Goal: Information Seeking & Learning: Learn about a topic

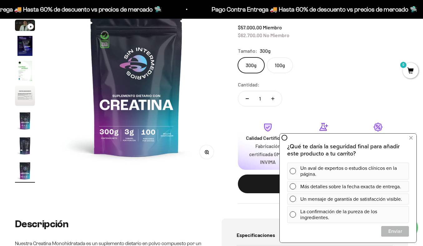
scroll to position [169, 0]
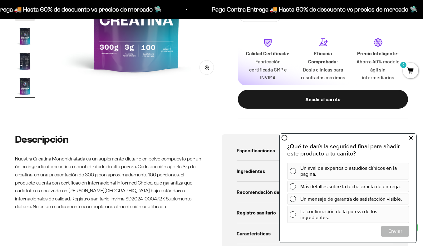
click at [412, 137] on icon at bounding box center [410, 138] width 3 height 8
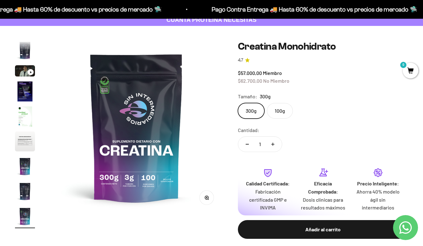
scroll to position [0, 0]
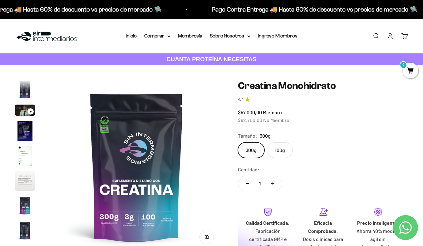
click at [25, 183] on img "Ir al artículo 6" at bounding box center [25, 181] width 20 height 20
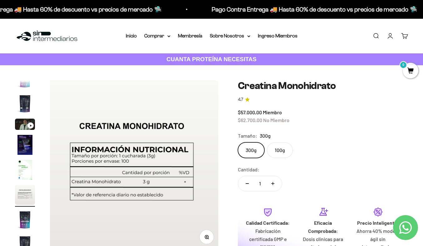
scroll to position [0, 883]
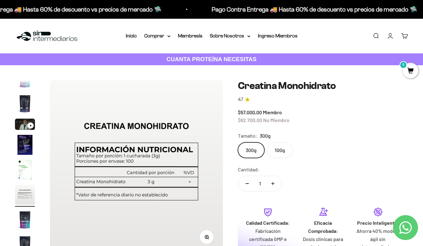
click at [22, 148] on img "Ir al artículo 4" at bounding box center [25, 145] width 20 height 20
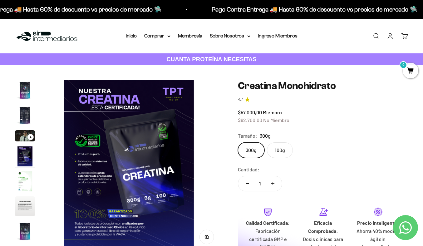
scroll to position [0, 530]
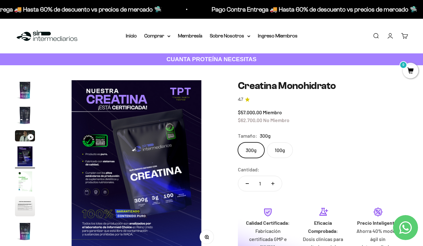
click at [25, 136] on img "Ir al artículo 3" at bounding box center [25, 135] width 20 height 11
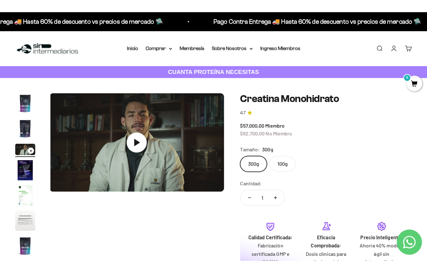
scroll to position [0, 353]
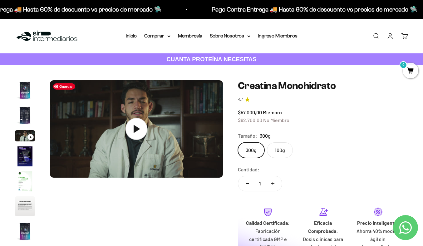
click at [146, 131] on icon at bounding box center [136, 129] width 22 height 22
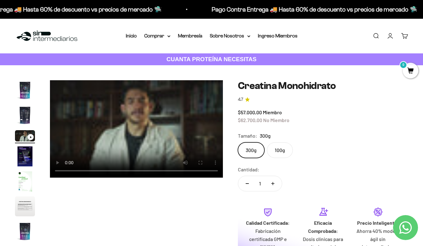
click at [99, 149] on video "Creatina Monohidrato" at bounding box center [136, 128] width 173 height 97
click at [164, 114] on video "Creatina Monohidrato" at bounding box center [136, 128] width 173 height 97
click at [127, 120] on video "Creatina Monohidrato" at bounding box center [136, 128] width 173 height 97
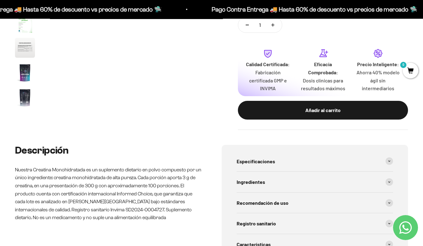
scroll to position [164, 0]
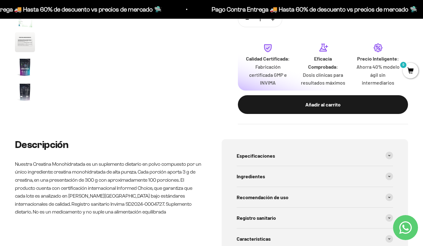
click at [23, 94] on img "Ir al artículo 8" at bounding box center [25, 92] width 20 height 20
click at [24, 92] on img "Ir al artículo 9" at bounding box center [25, 91] width 20 height 20
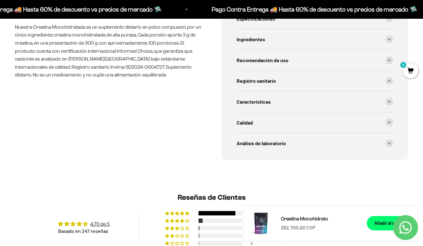
scroll to position [308, 0]
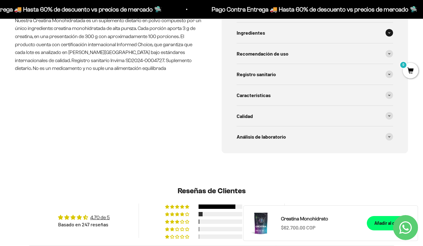
click at [390, 33] on span at bounding box center [388, 32] width 7 height 7
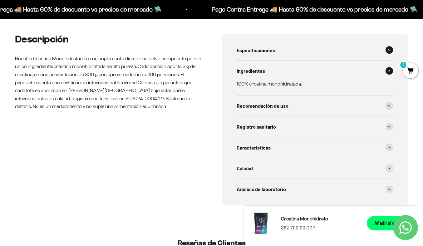
scroll to position [263, 0]
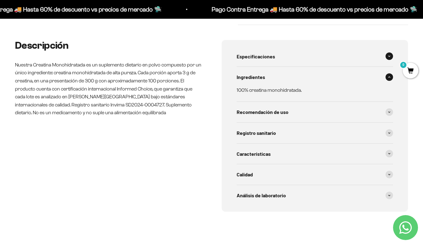
click at [387, 53] on span at bounding box center [388, 55] width 7 height 7
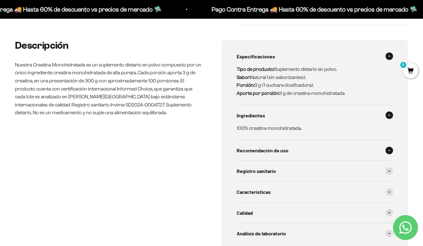
click at [386, 153] on div "Recomendación de uso" at bounding box center [315, 150] width 157 height 21
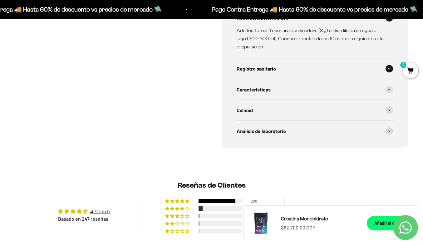
scroll to position [396, 0]
click at [389, 66] on span at bounding box center [388, 68] width 7 height 7
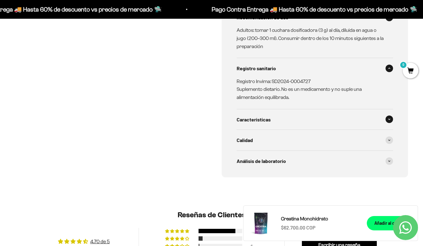
click at [368, 127] on div "Características" at bounding box center [315, 119] width 157 height 21
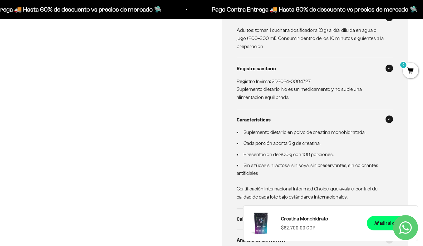
scroll to position [510, 0]
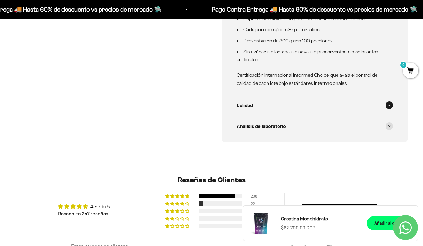
click at [330, 97] on div "Calidad" at bounding box center [315, 105] width 157 height 21
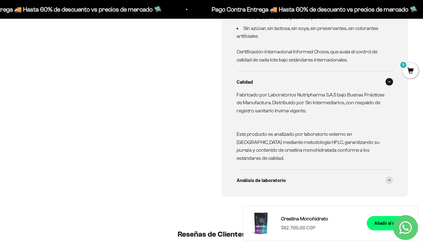
scroll to position [558, 0]
